Goal: Transaction & Acquisition: Obtain resource

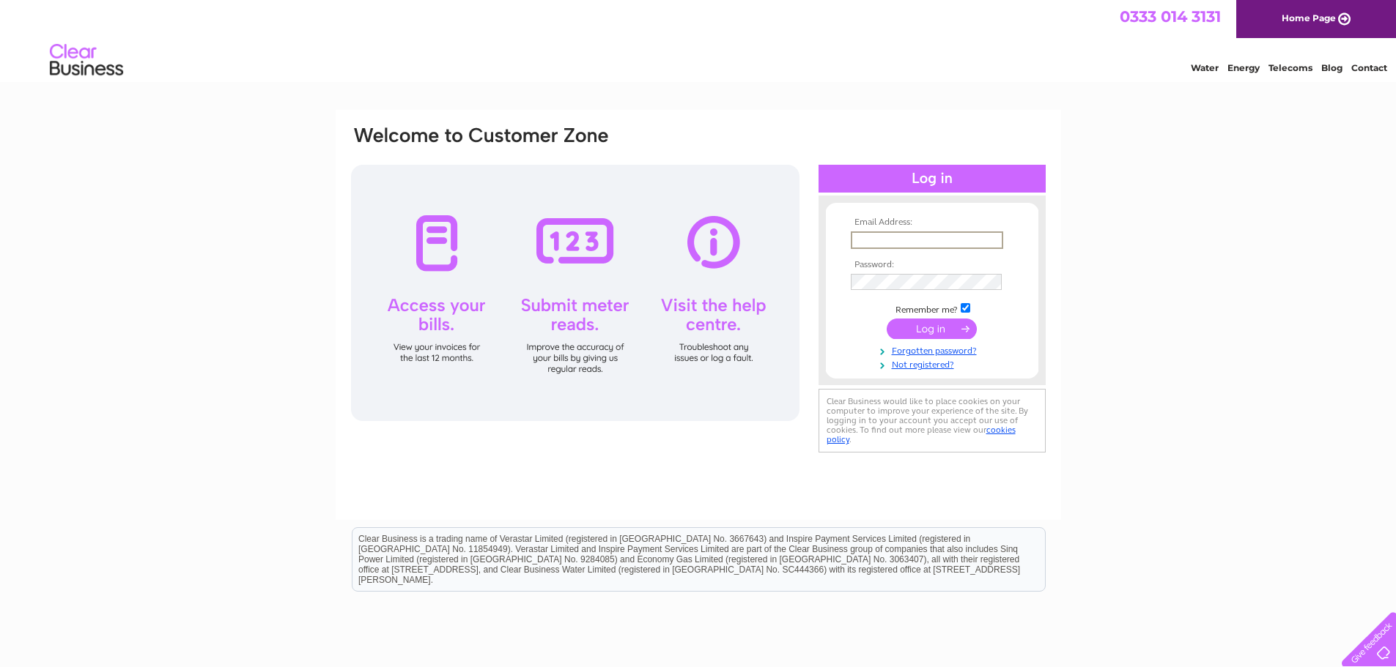
click at [903, 237] on input "text" at bounding box center [927, 240] width 152 height 18
type input "accounts@klpgroup.co.uk"
click at [886, 319] on input "submit" at bounding box center [931, 329] width 90 height 21
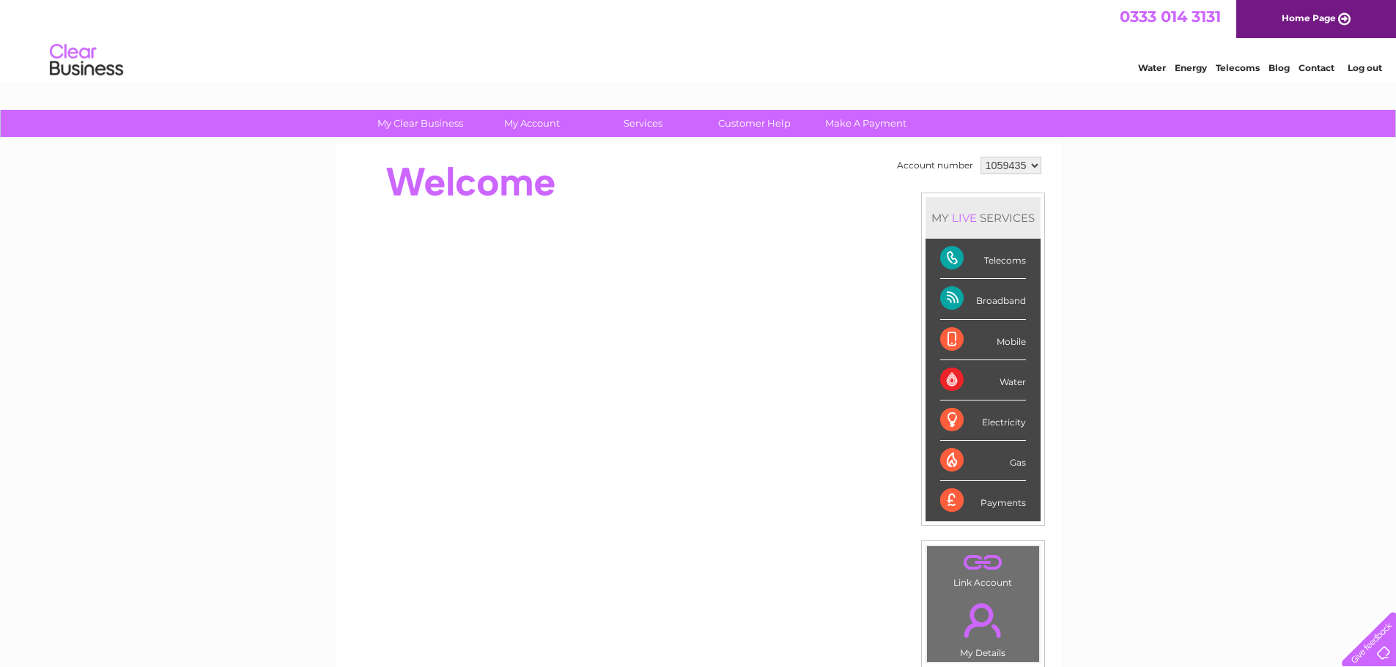
click at [1021, 168] on select "1059435 1059436" at bounding box center [1010, 166] width 61 height 18
select select "1059436"
click at [980, 157] on select "1059435 1059436" at bounding box center [1010, 166] width 61 height 18
click at [993, 379] on div "Water" at bounding box center [983, 380] width 86 height 40
click at [1001, 385] on div "Water" at bounding box center [983, 380] width 86 height 40
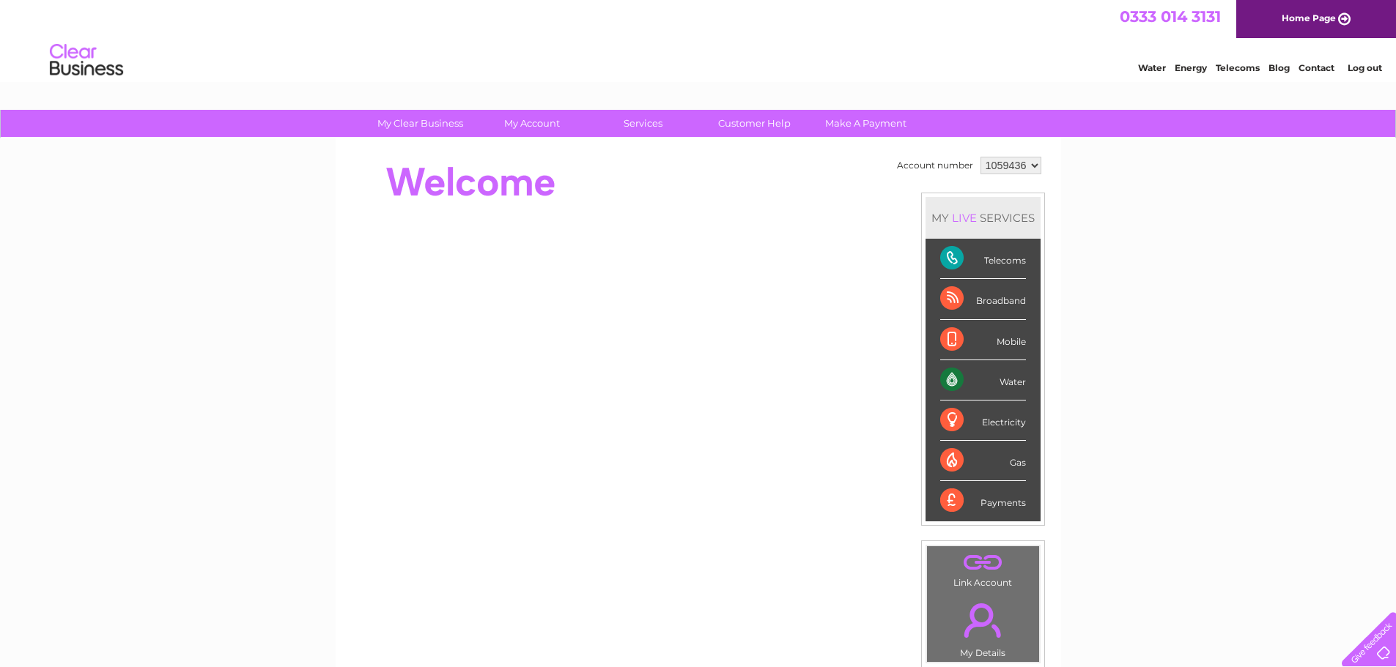
click at [1018, 171] on select "1059435 1059436" at bounding box center [1010, 166] width 61 height 18
click at [980, 157] on select "1059435 1059436" at bounding box center [1010, 166] width 61 height 18
click at [1010, 166] on select "1059435 1059436" at bounding box center [1010, 166] width 61 height 18
select select "1059435"
click at [980, 157] on select "1059435 1059436" at bounding box center [1010, 166] width 61 height 18
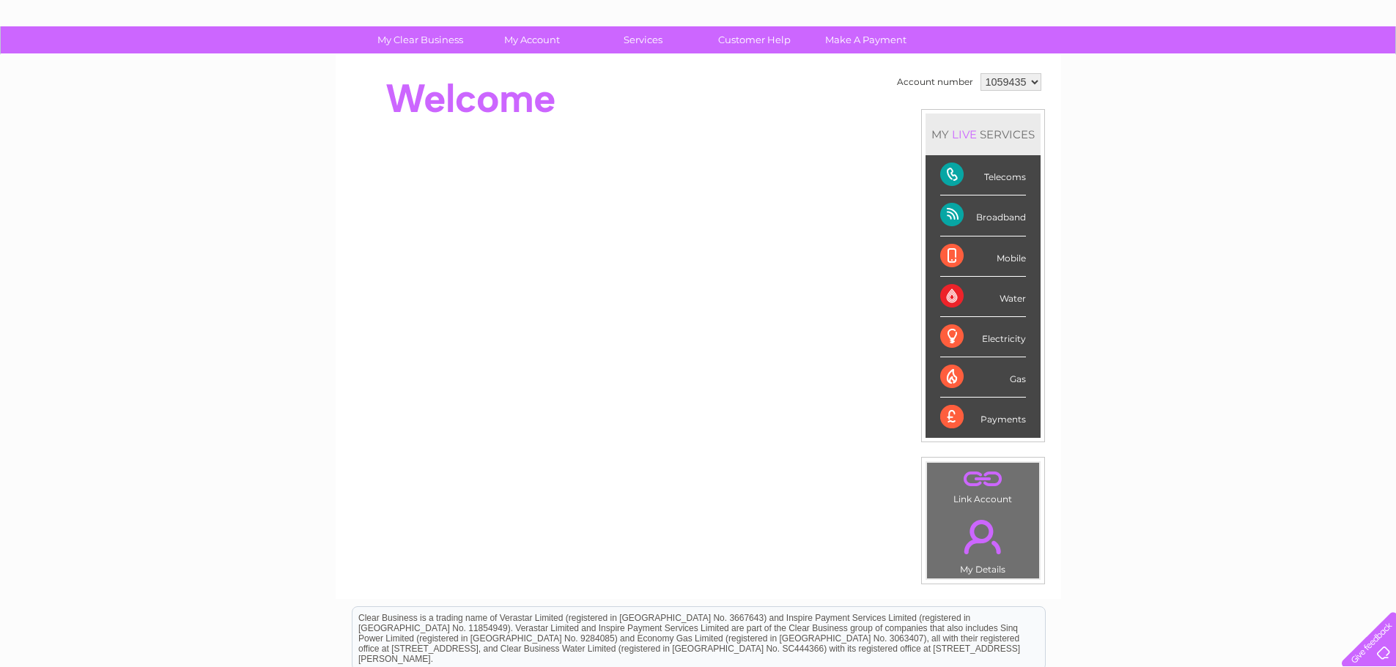
scroll to position [73, 0]
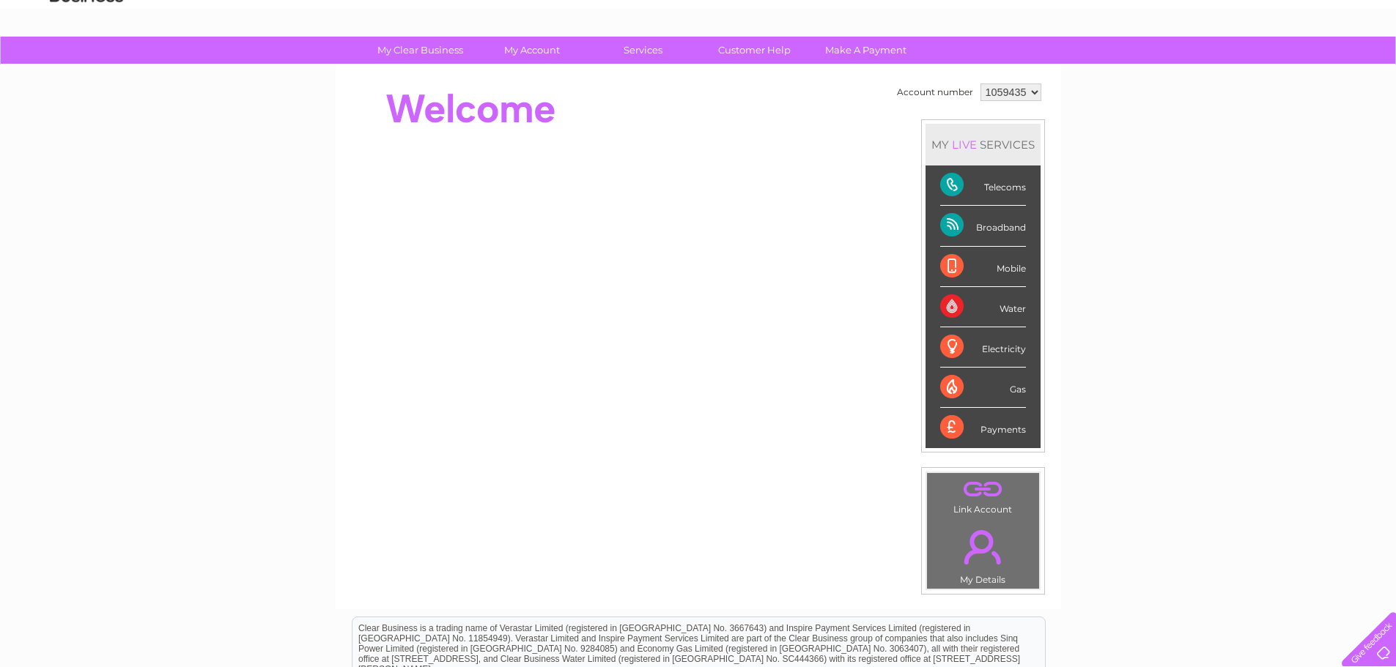
click at [1010, 314] on div "Water" at bounding box center [983, 307] width 86 height 40
click at [1025, 97] on select "1059435 1059436" at bounding box center [1010, 93] width 61 height 18
select select "1059436"
click at [980, 84] on select "1059435 1059436" at bounding box center [1010, 93] width 61 height 18
click at [1018, 117] on td "Account number 1059435 1059436 MY LIVE SERVICES Telecoms Broadband Mobile Water…" at bounding box center [969, 337] width 152 height 515
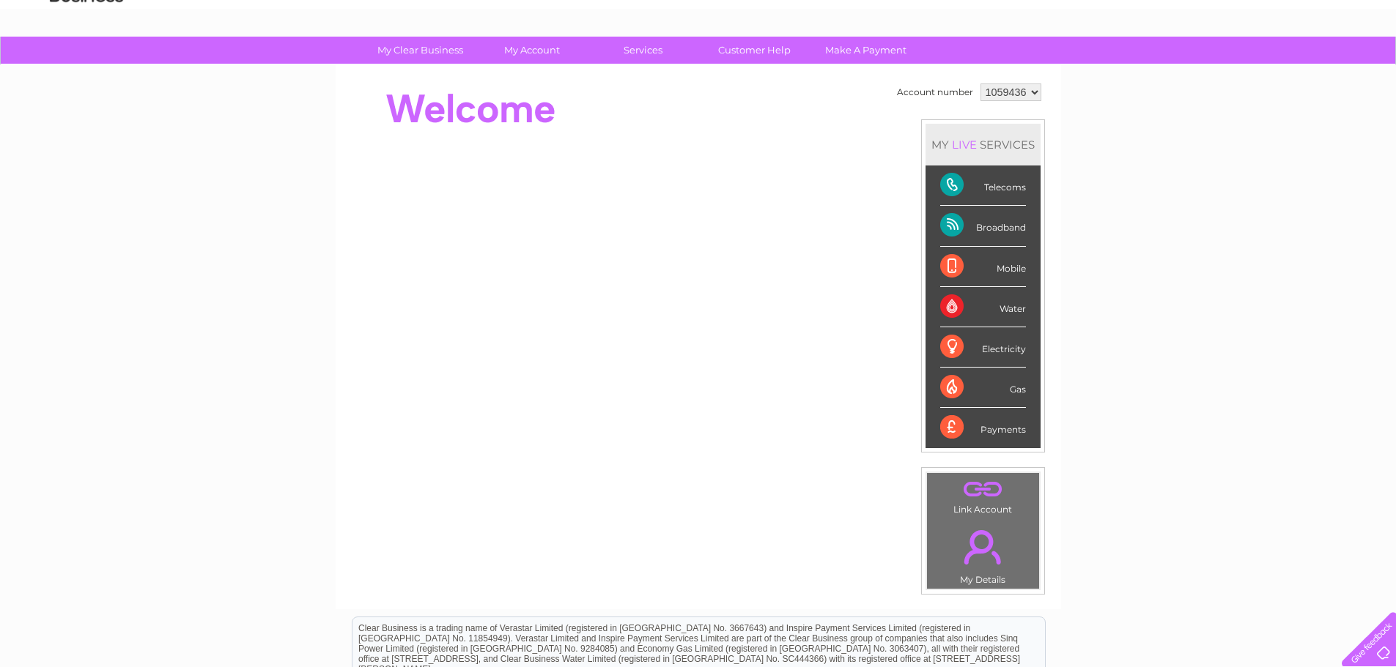
click at [1020, 89] on select "1059435 1059436" at bounding box center [1010, 93] width 61 height 18
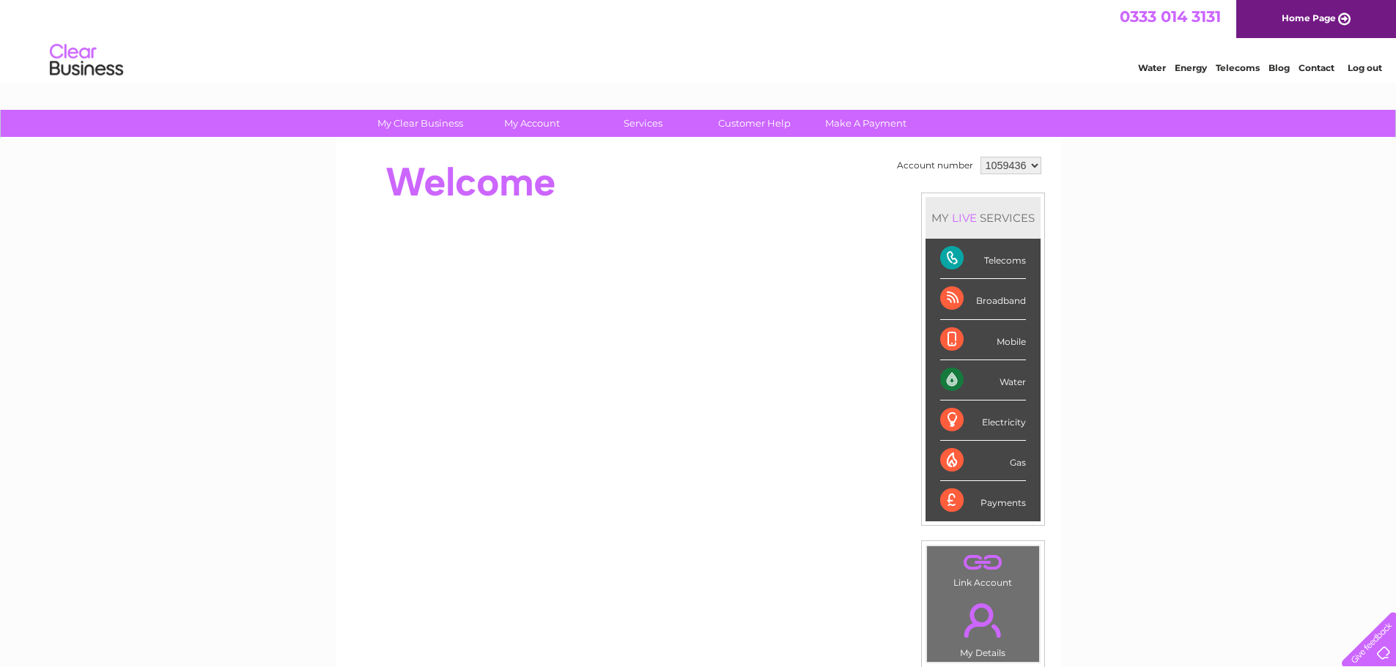
click at [1020, 160] on select "1059435 1059436" at bounding box center [1010, 166] width 61 height 18
select select "1059435"
click at [980, 157] on select "1059435 1059436" at bounding box center [1010, 166] width 61 height 18
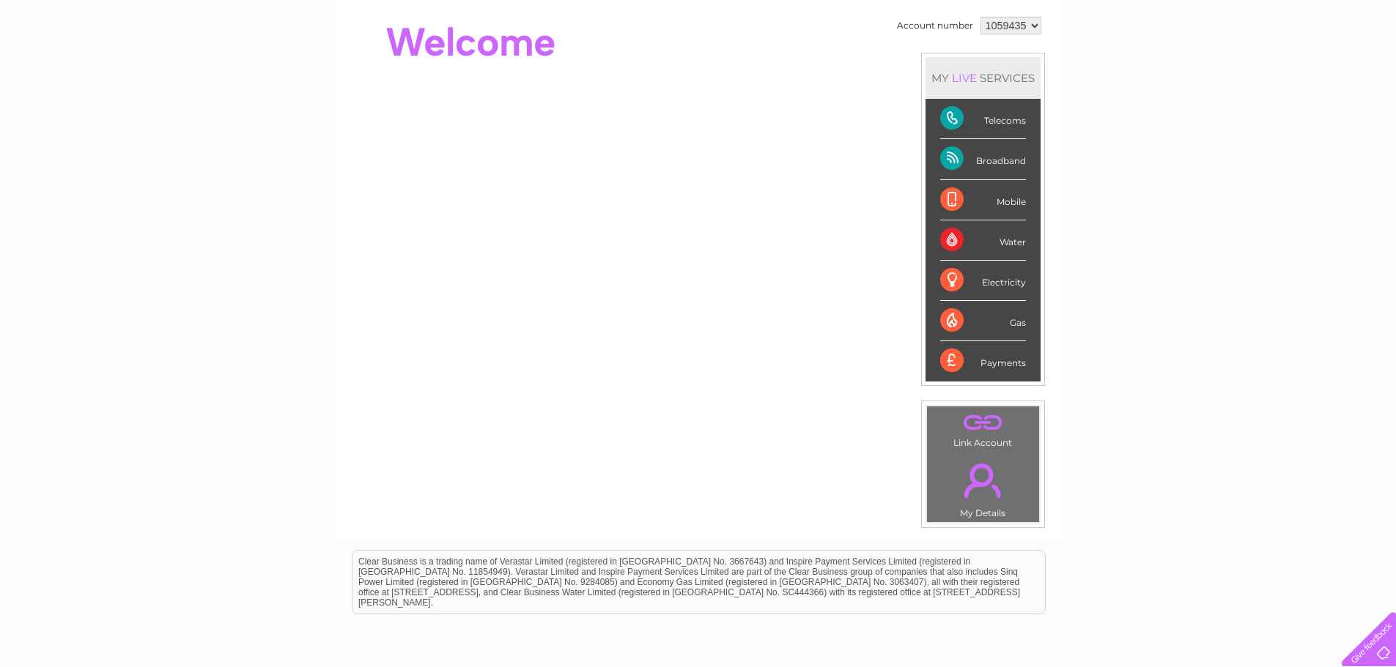
scroll to position [147, 0]
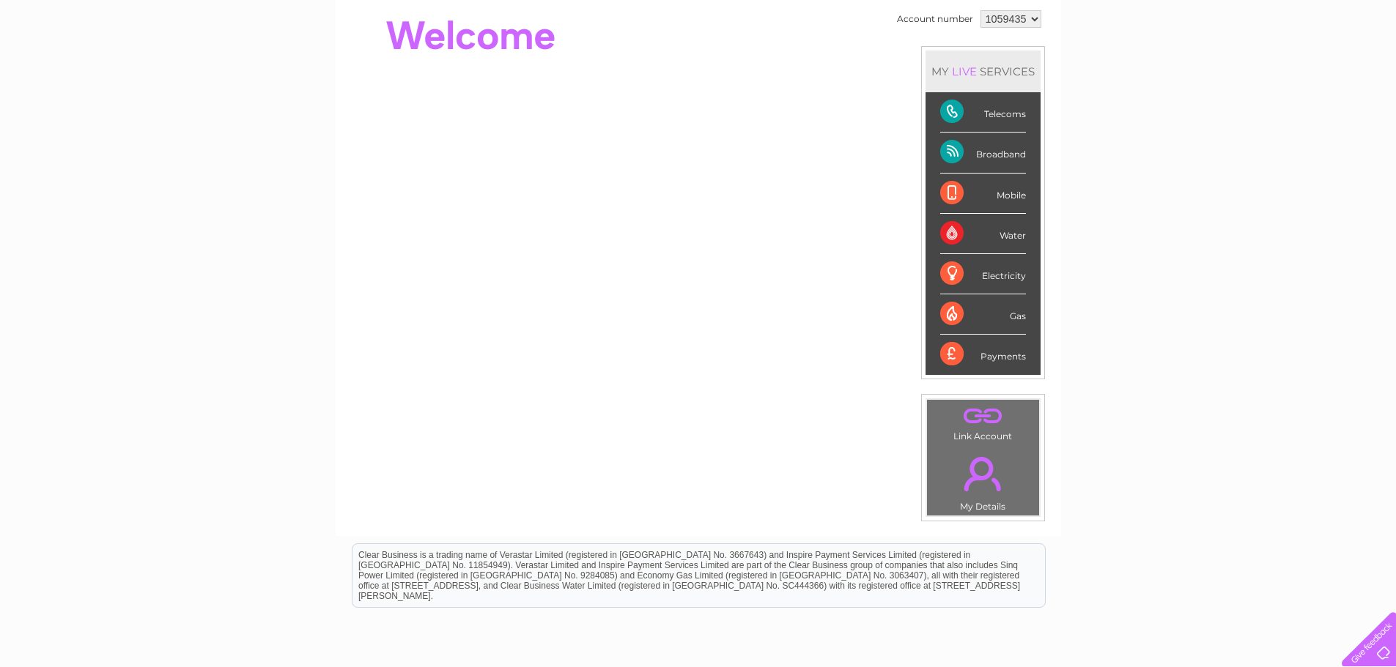
click at [987, 233] on div "Water" at bounding box center [983, 234] width 86 height 40
click at [1011, 232] on div "Water" at bounding box center [983, 234] width 86 height 40
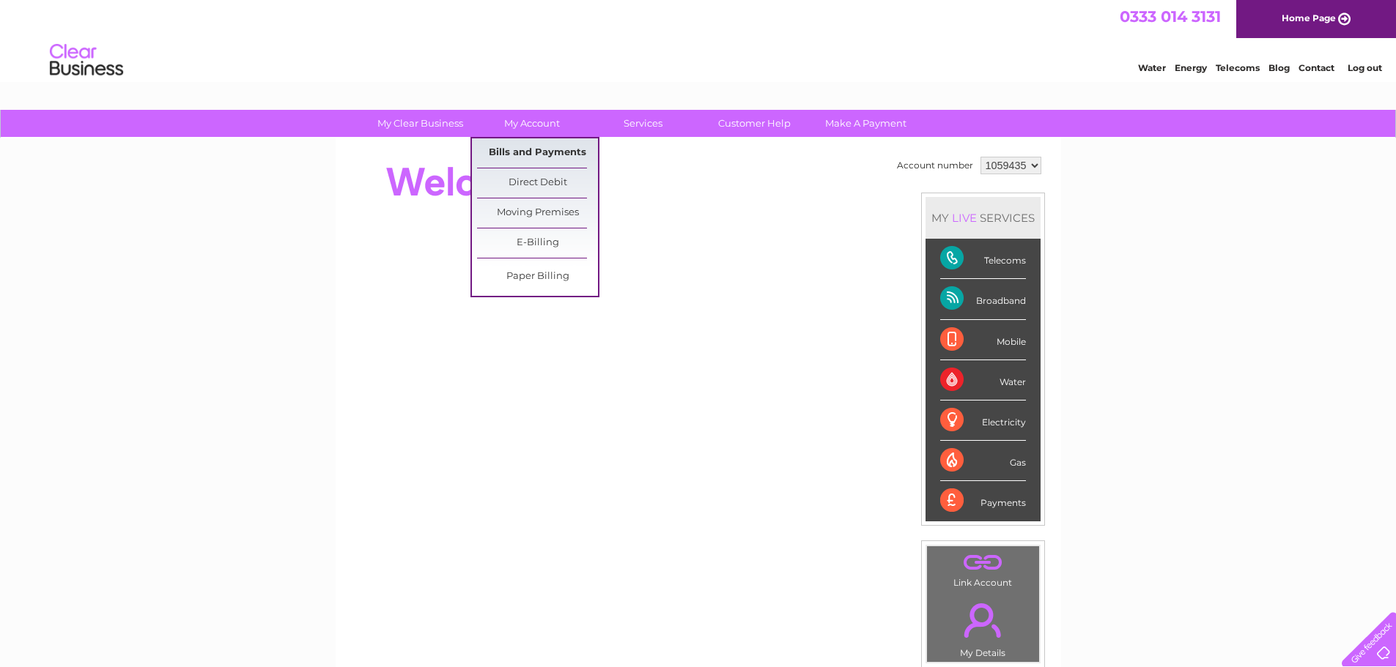
click at [522, 146] on link "Bills and Payments" at bounding box center [537, 152] width 121 height 29
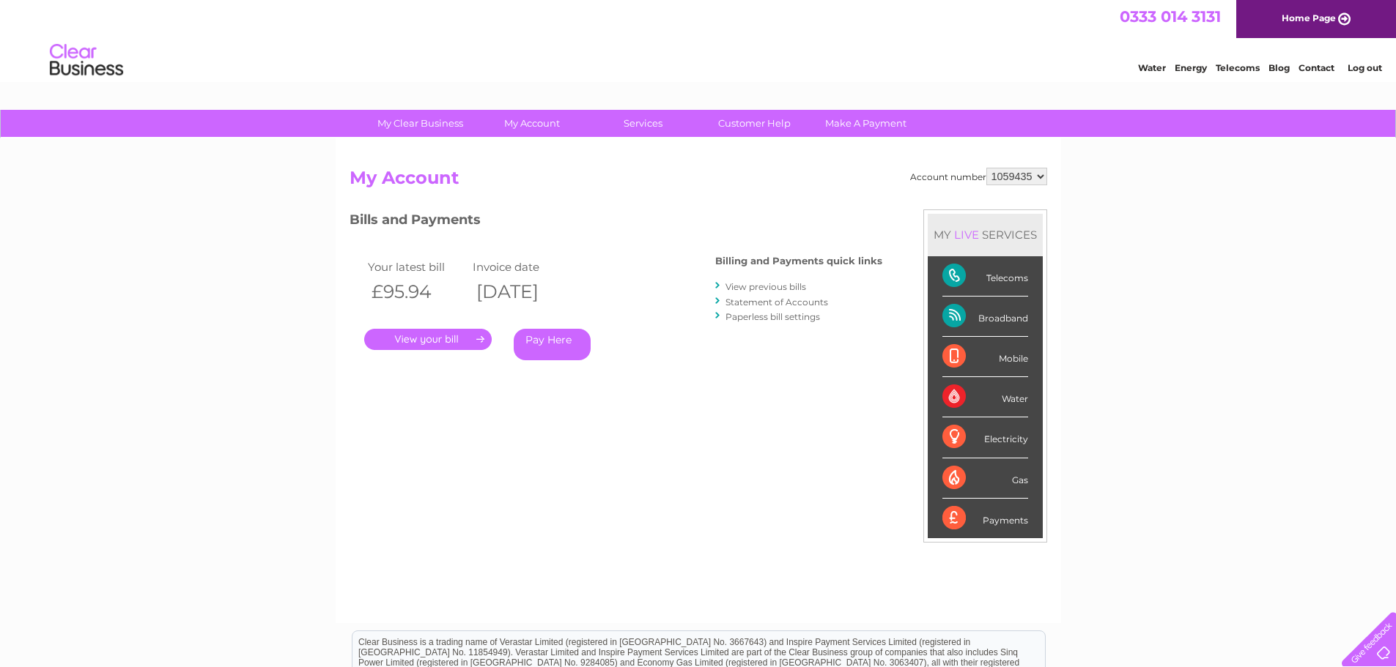
click at [985, 175] on div "Account number 1059435 1059436" at bounding box center [978, 177] width 137 height 18
click at [1003, 178] on select "1059435 1059436" at bounding box center [1016, 177] width 61 height 18
select select "1059436"
click at [986, 168] on select "1059435 1059436" at bounding box center [1016, 177] width 61 height 18
click at [1007, 215] on div "MY LIVE SERVICES" at bounding box center [984, 235] width 115 height 42
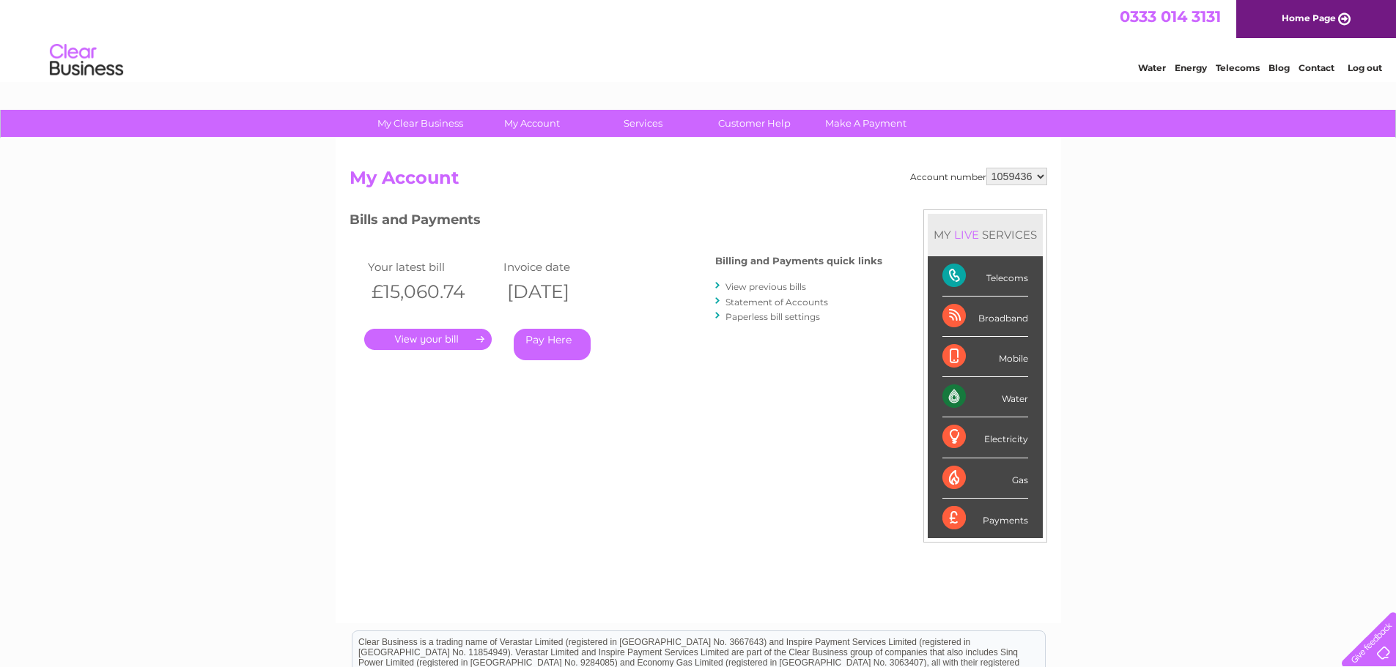
click at [444, 338] on link "." at bounding box center [427, 339] width 127 height 21
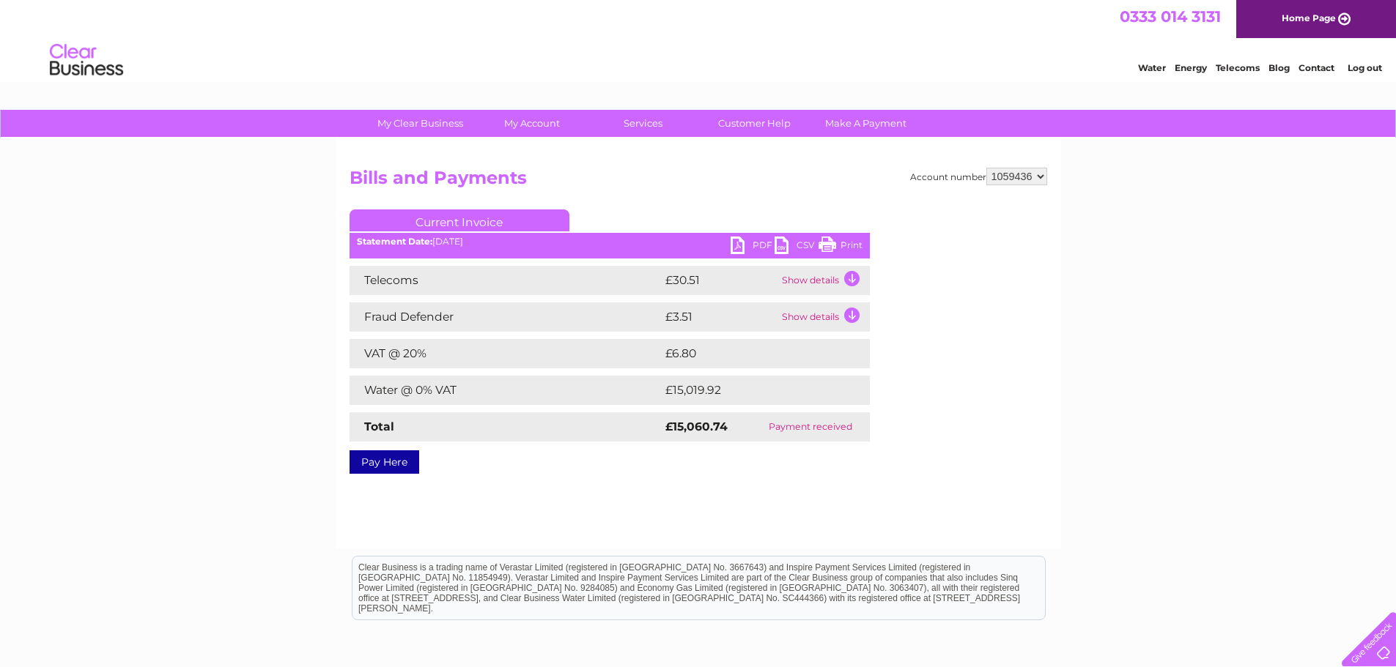
click at [747, 239] on link "PDF" at bounding box center [752, 247] width 44 height 21
